Goal: Use online tool/utility: Utilize a website feature to perform a specific function

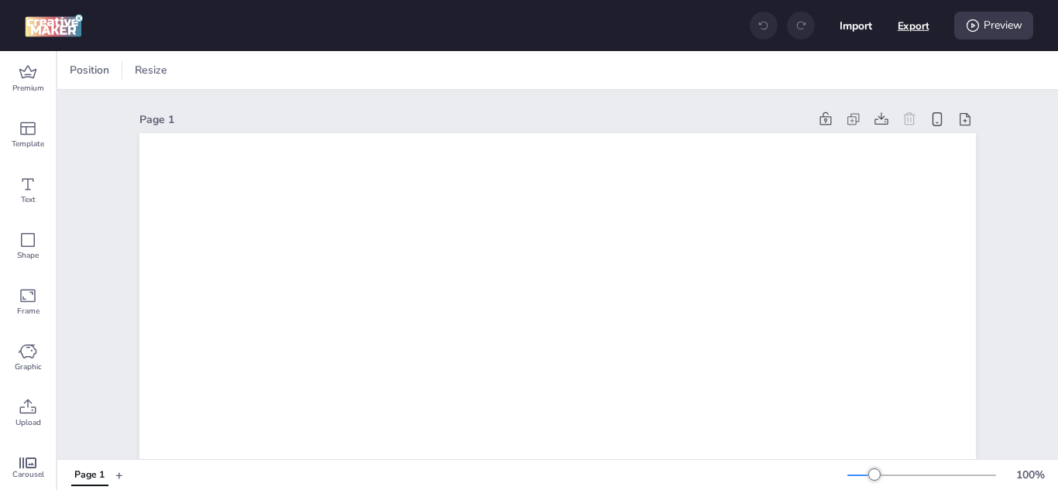
click at [912, 23] on button "Export" at bounding box center [914, 26] width 32 height 32
select select "html"
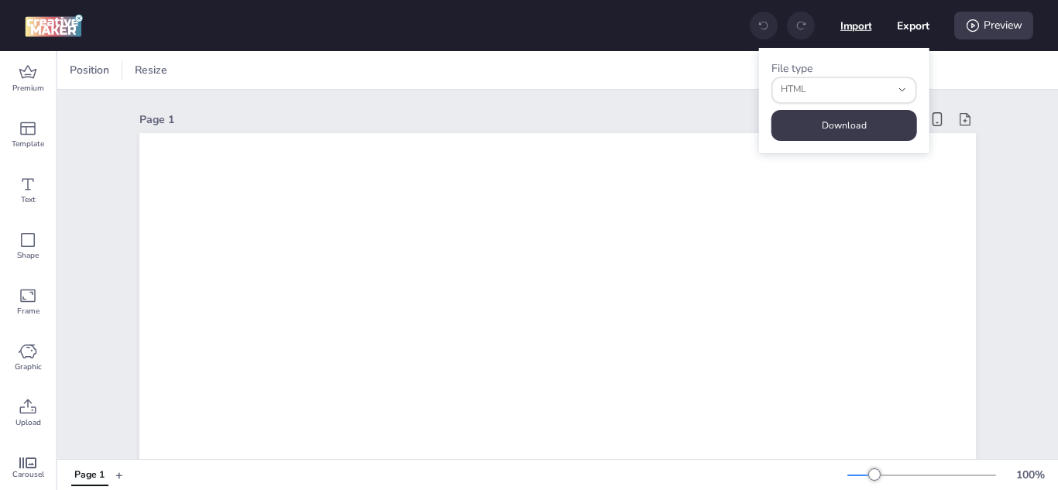
click at [864, 22] on button "Import" at bounding box center [856, 26] width 32 height 32
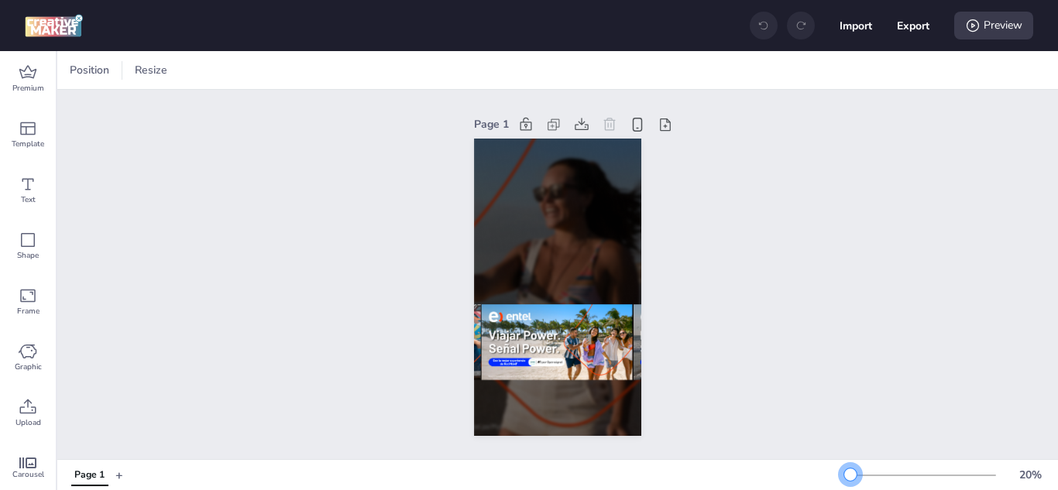
drag, startPoint x: 862, startPoint y: 474, endPoint x: 839, endPoint y: 474, distance: 23.2
click at [844, 474] on div at bounding box center [850, 475] width 12 height 12
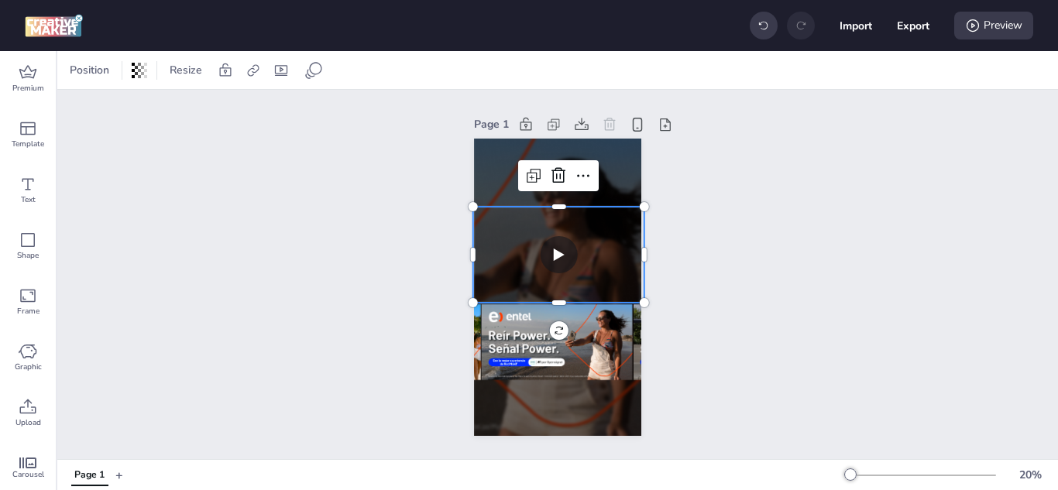
click at [549, 249] on video at bounding box center [558, 255] width 171 height 97
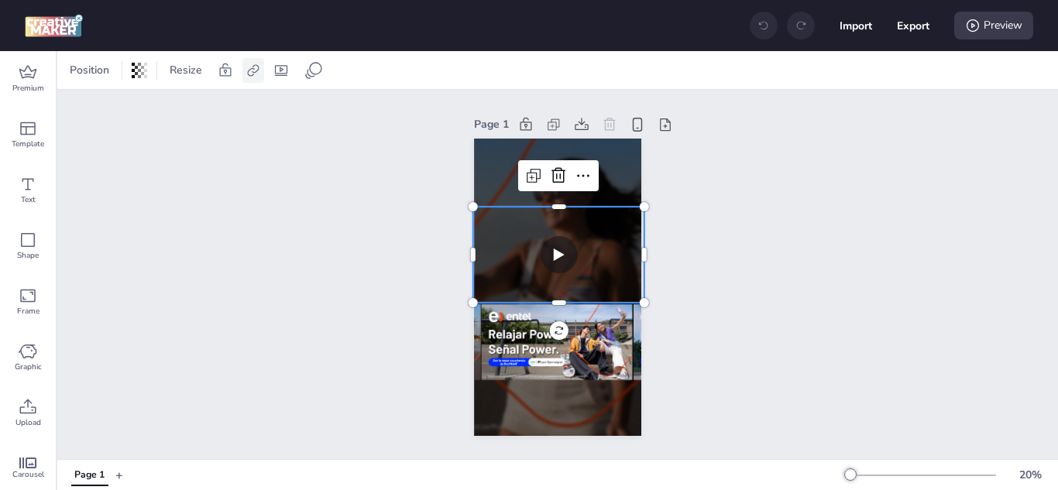
click at [252, 60] on div at bounding box center [253, 70] width 22 height 25
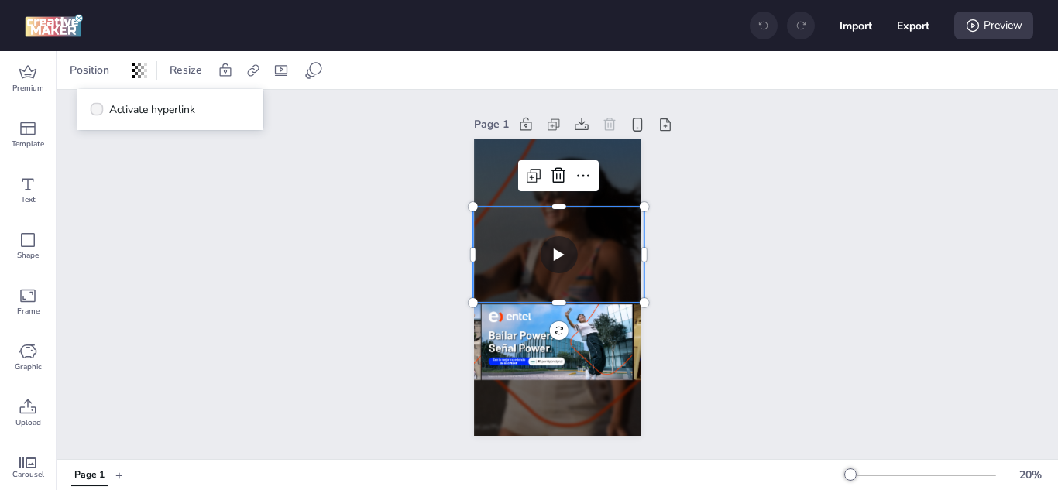
click at [102, 105] on span at bounding box center [97, 109] width 13 height 13
click at [99, 111] on input "Activate hyperlink" at bounding box center [94, 116] width 10 height 10
checkbox input "true"
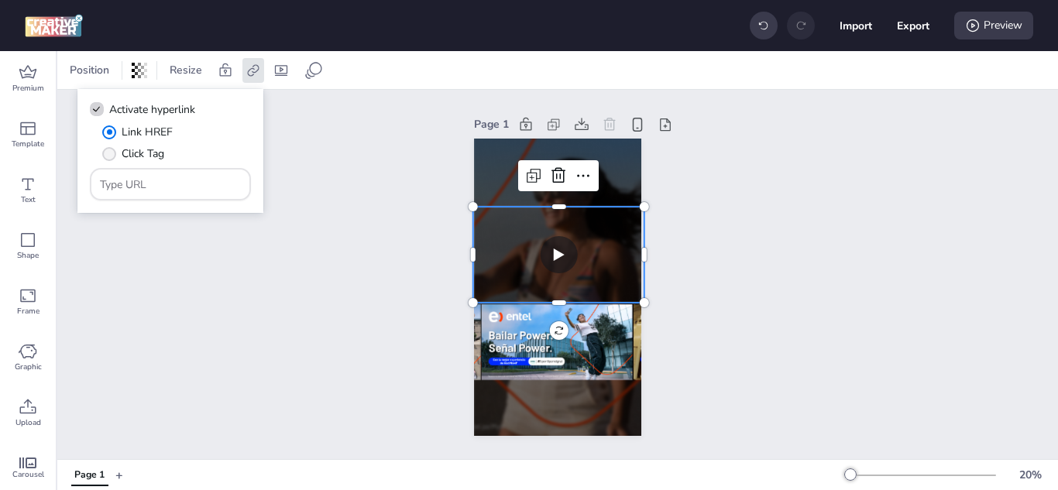
click at [108, 148] on span "" at bounding box center [109, 154] width 14 height 14
click at [108, 155] on input "Click Tag" at bounding box center [106, 160] width 10 height 10
radio input "true"
